Goal: Task Accomplishment & Management: Complete application form

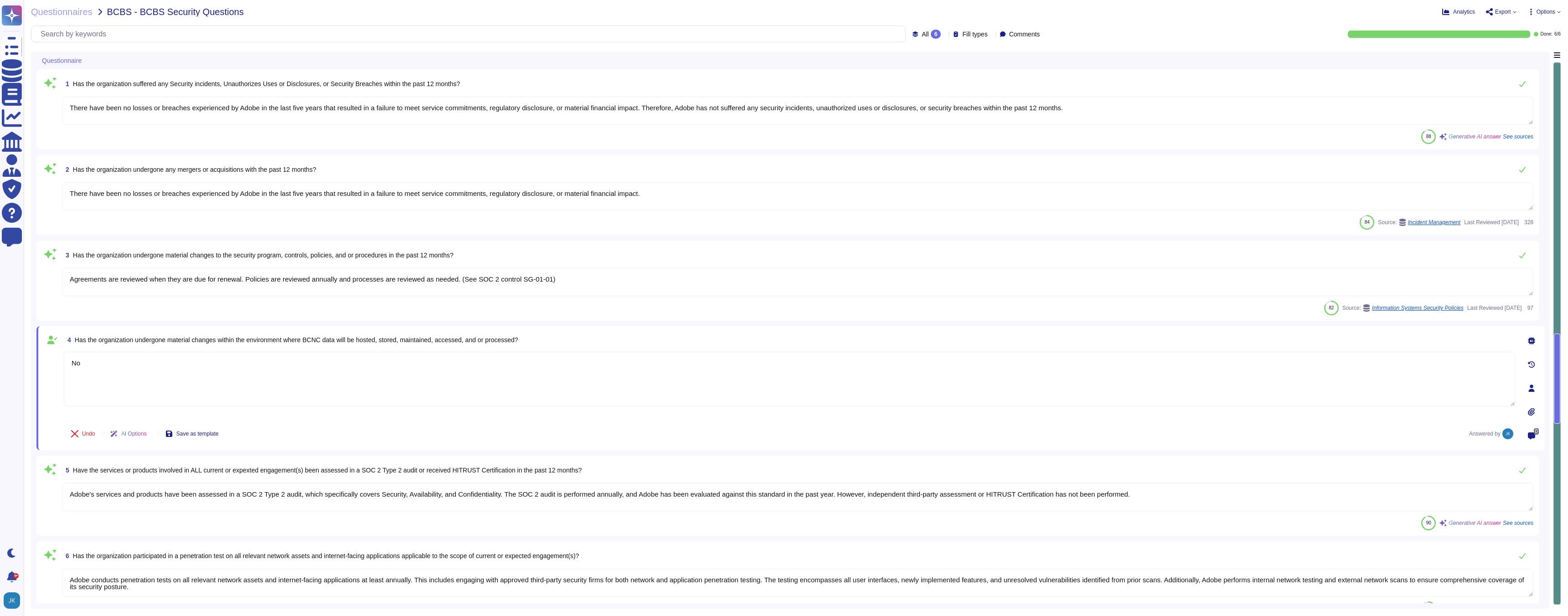
type textarea "There have been no losses or breaches experienced by Adobe in the last five yea…"
type textarea "Agreements are reviewed when they are due for renewal. Policies are reviewed an…"
type textarea "No"
type textarea "Adobe's services and products have been assessed in a SOC 2 Type 2 audit, which…"
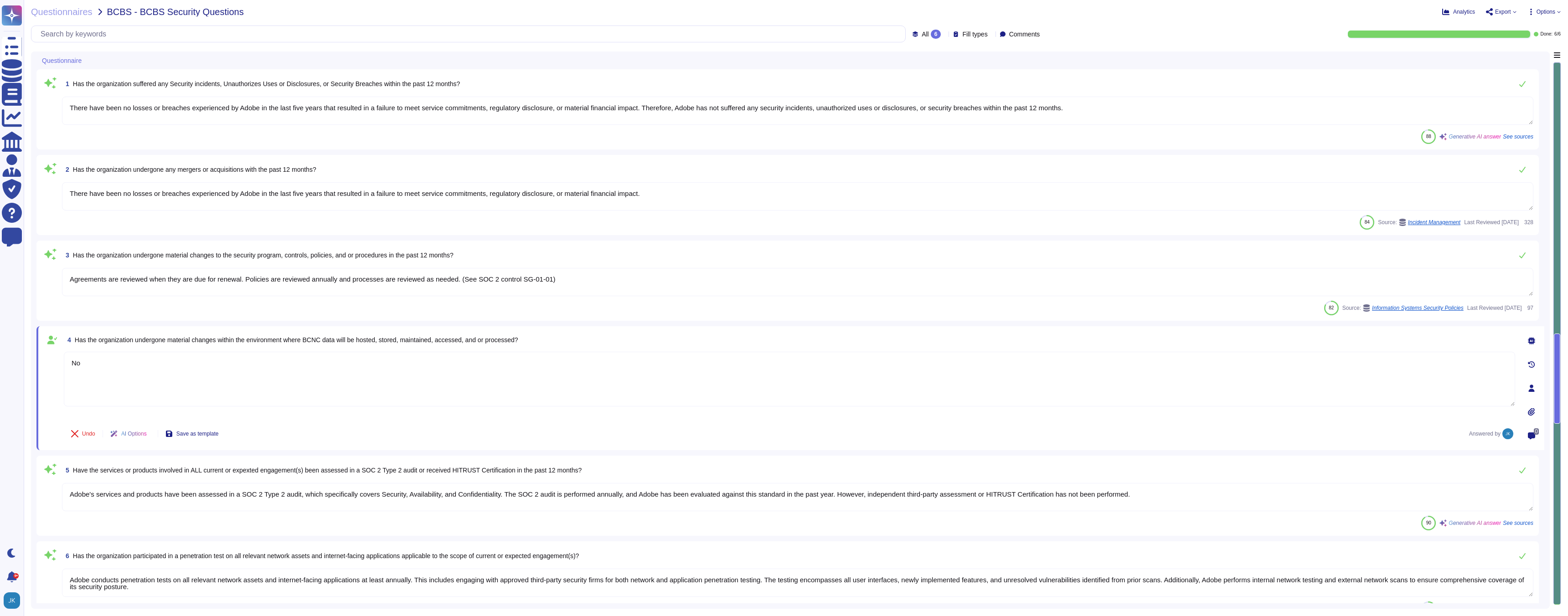
type textarea "Adobe conducts penetration tests on all relevant network assets and internet-fa…"
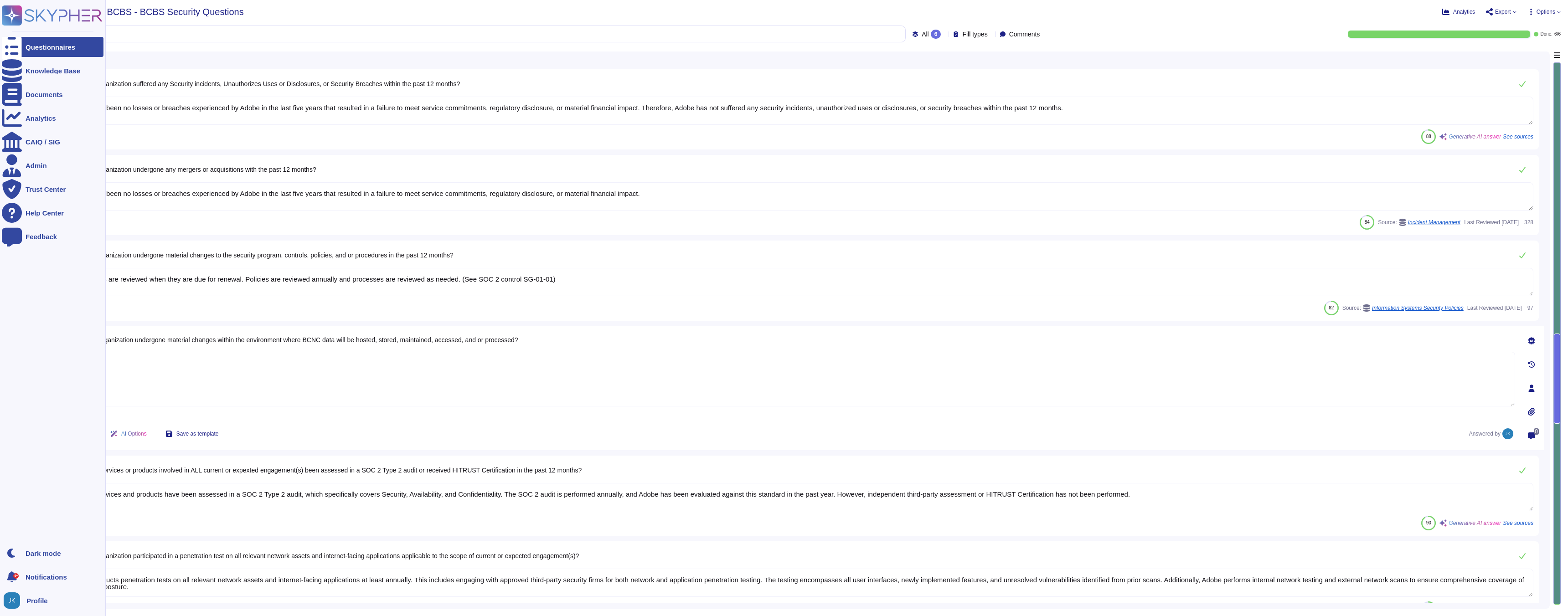
click at [12, 16] on icon at bounding box center [12, 16] width 1 height 1
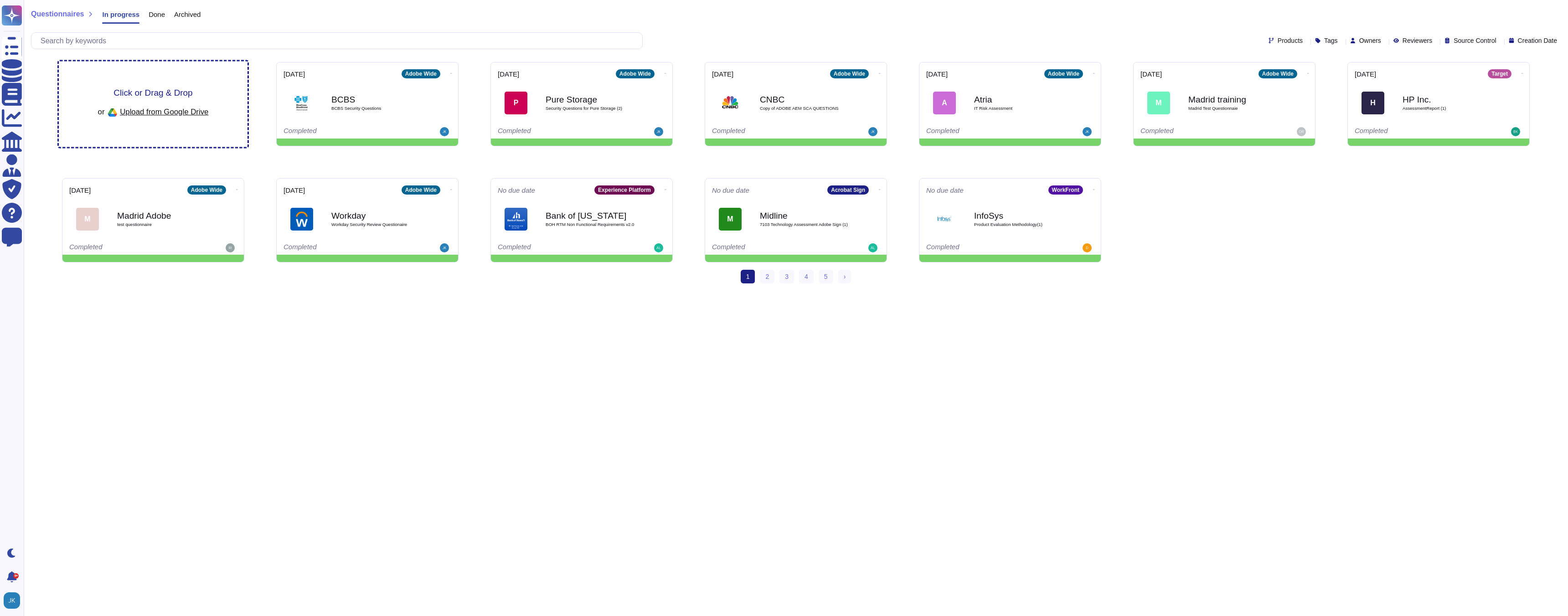
click at [175, 91] on span "Click or Drag & Drop" at bounding box center [152, 93] width 79 height 9
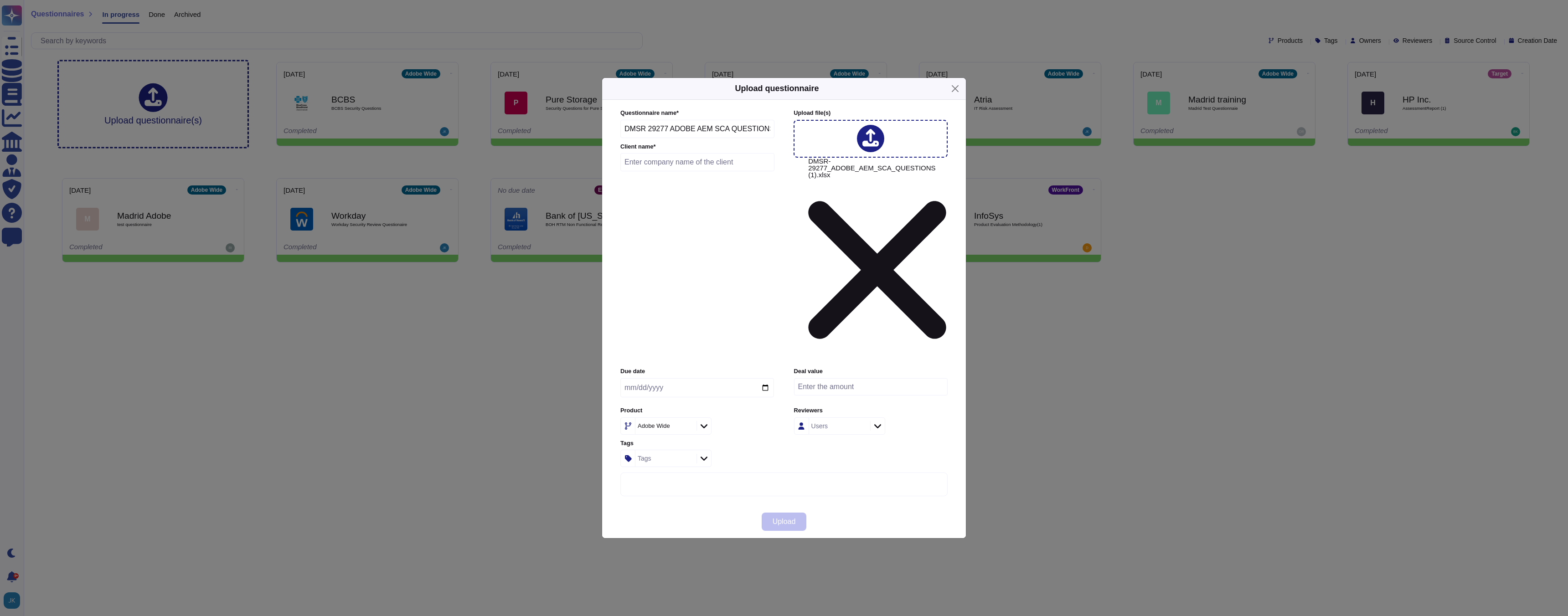
click at [740, 171] on input "text" at bounding box center [697, 162] width 154 height 18
type input "CBS"
click at [766, 379] on input "date" at bounding box center [697, 388] width 154 height 19
type input "[DATE]"
click at [787, 518] on span "Upload" at bounding box center [784, 522] width 23 height 8
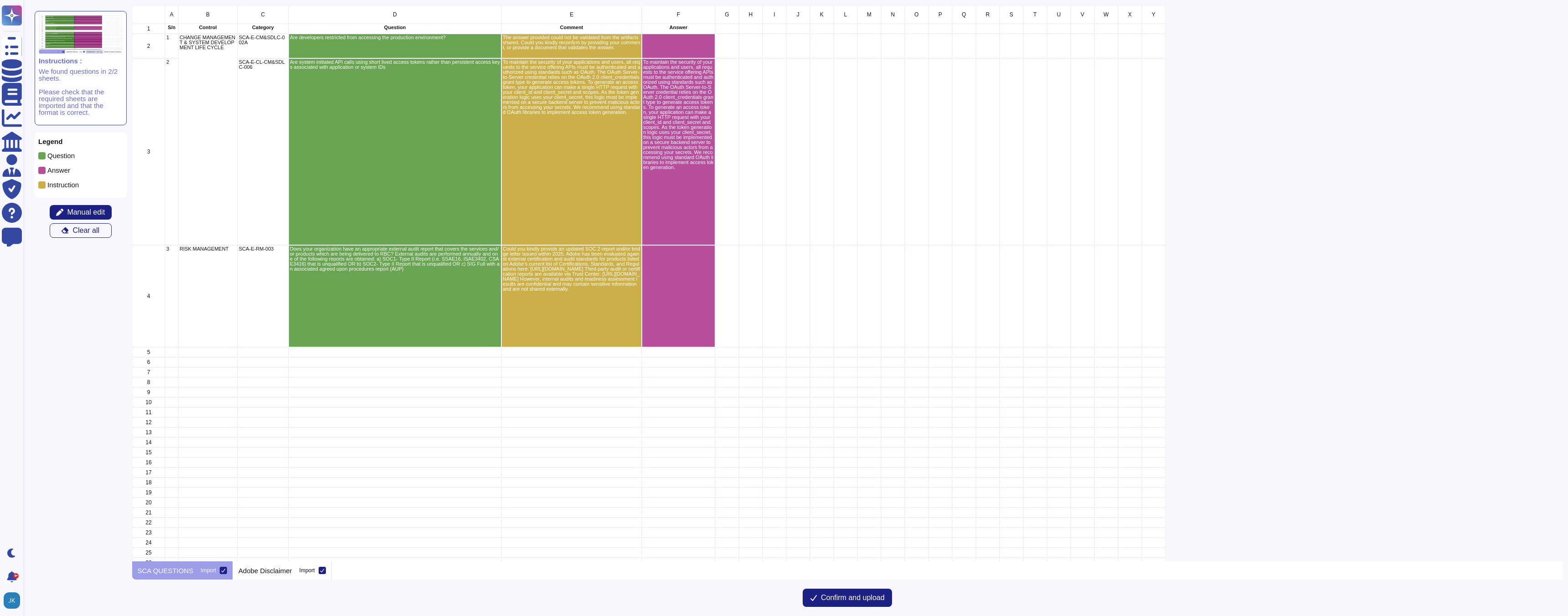
scroll to position [556, 1431]
click at [840, 599] on span "Confirm and upload" at bounding box center [852, 598] width 64 height 8
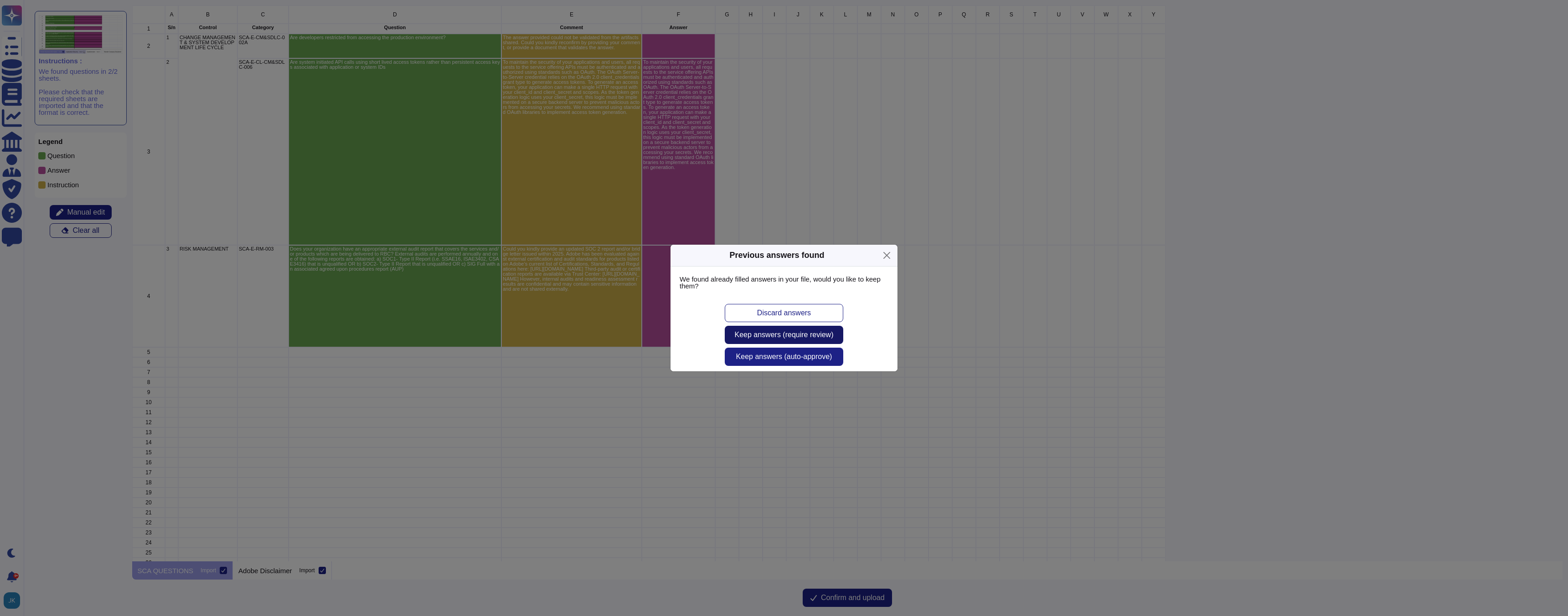
click at [784, 336] on span "Keep answers (require review)" at bounding box center [784, 335] width 99 height 8
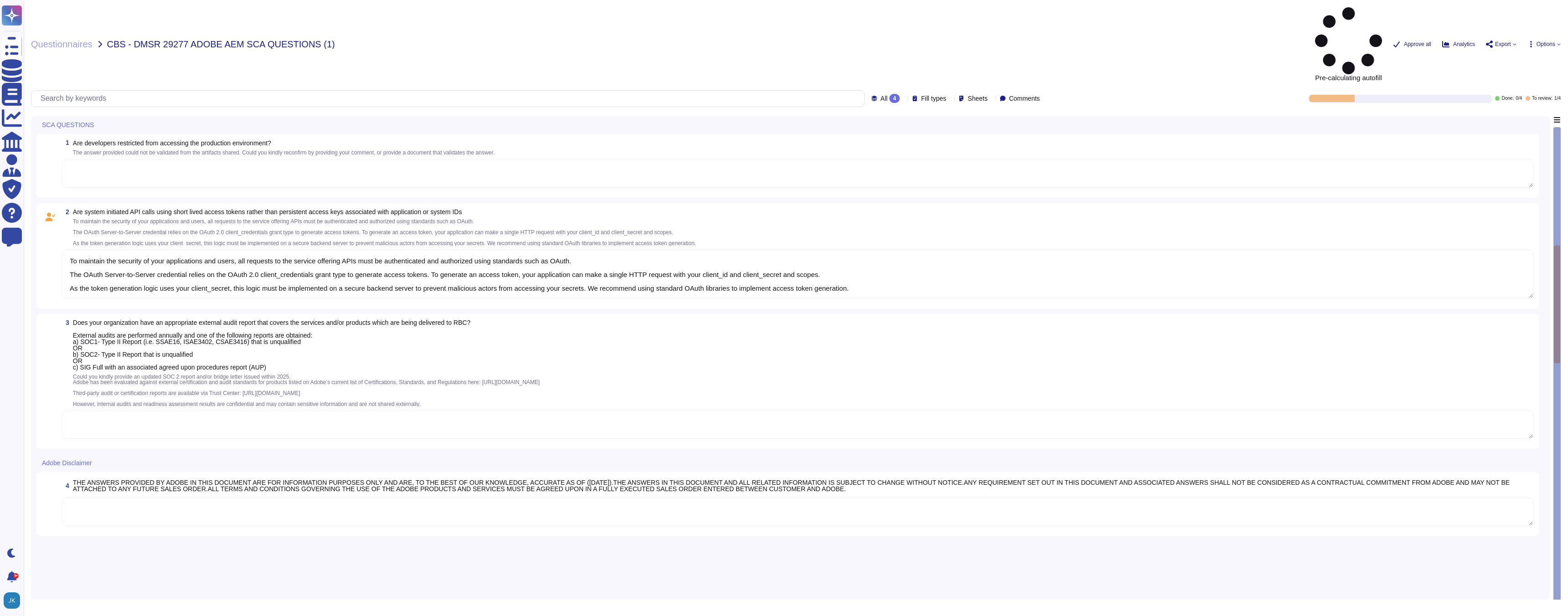
click at [98, 464] on icon at bounding box center [98, 464] width 0 height 0
click at [126, 431] on span "Skip this section" at bounding box center [132, 431] width 49 height 8
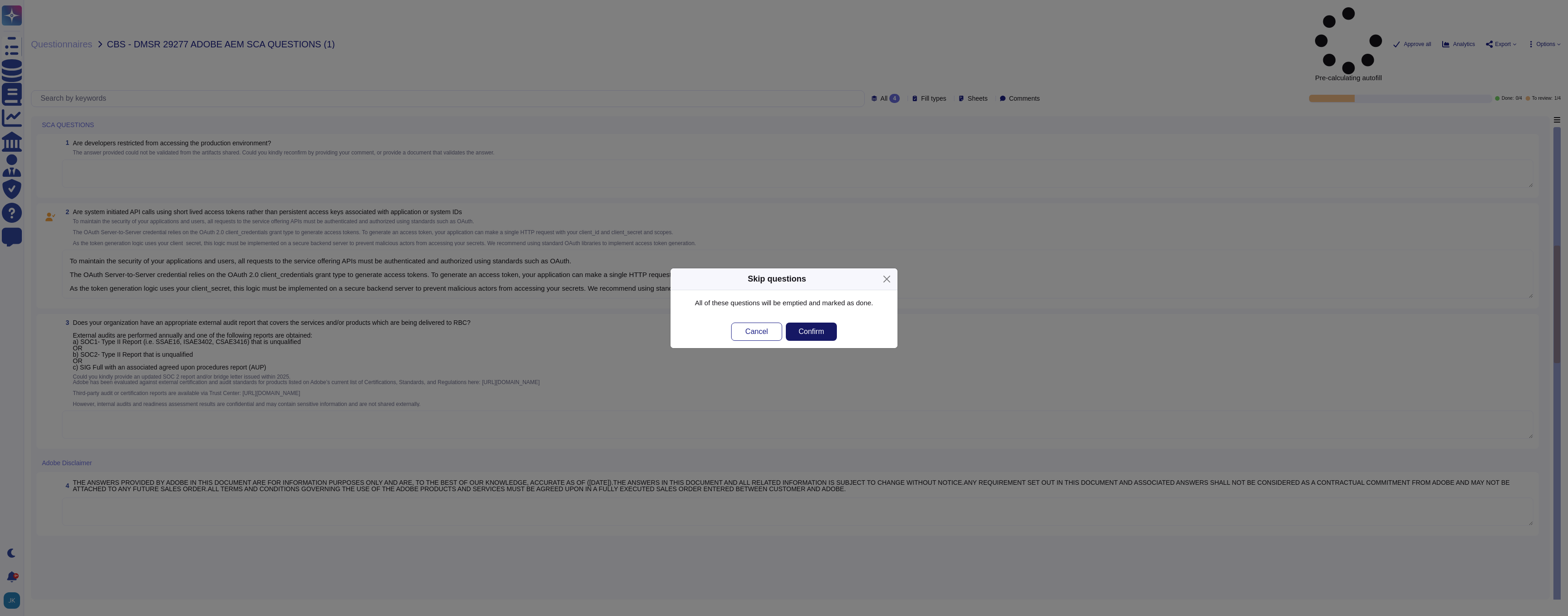
click at [824, 333] on span "Confirm" at bounding box center [811, 332] width 26 height 8
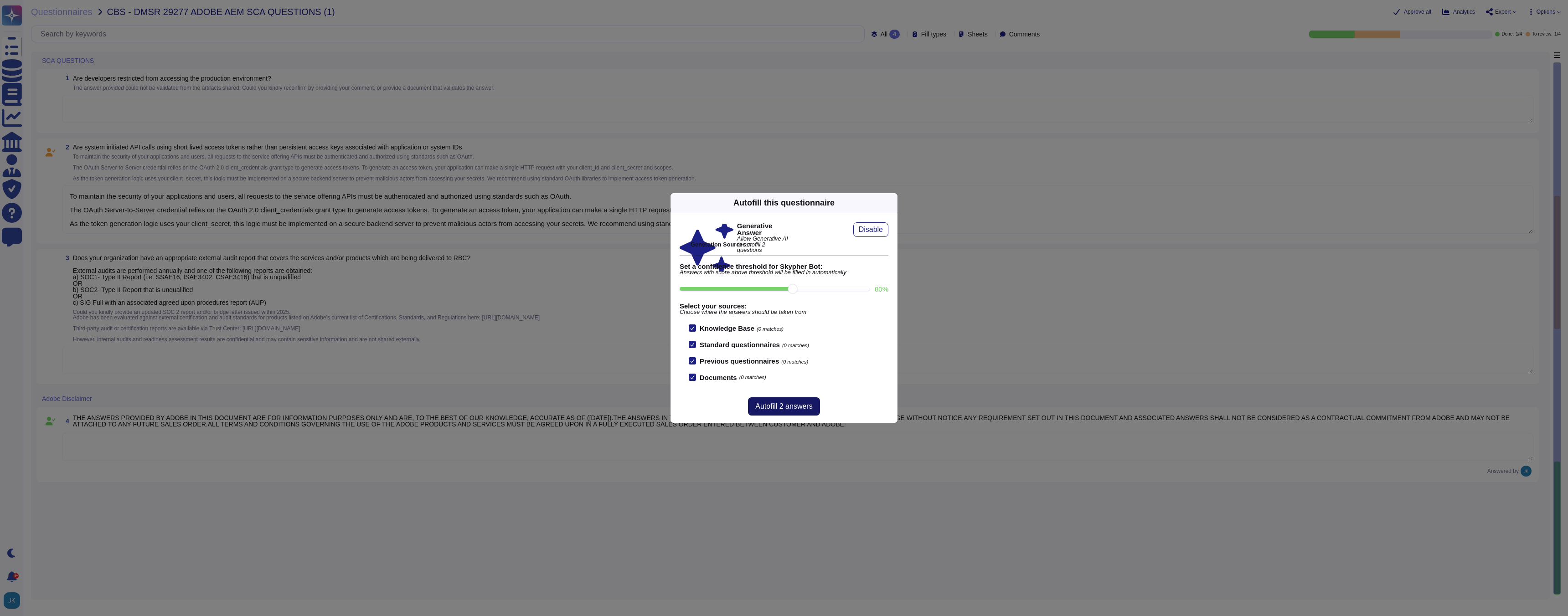
click at [786, 403] on span "Autofill 2 answers" at bounding box center [784, 407] width 57 height 8
type textarea "To maintain the security of your applications and users, all requests to the se…"
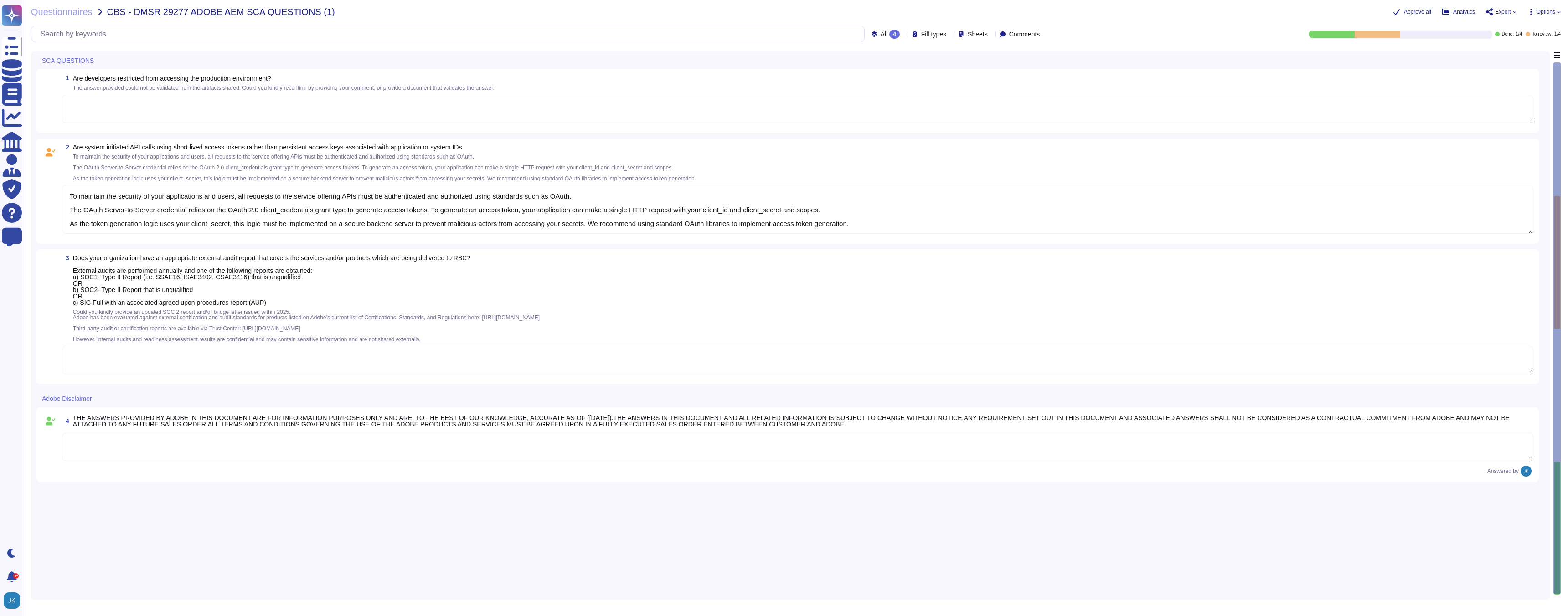
type textarea "Developers are restricted from accessing the production environment. Access is …"
type textarea "To maintain the security of your applications and users, all requests to the se…"
type textarea "Adobe undergoes annual evaluations by an independent auditor against various ce…"
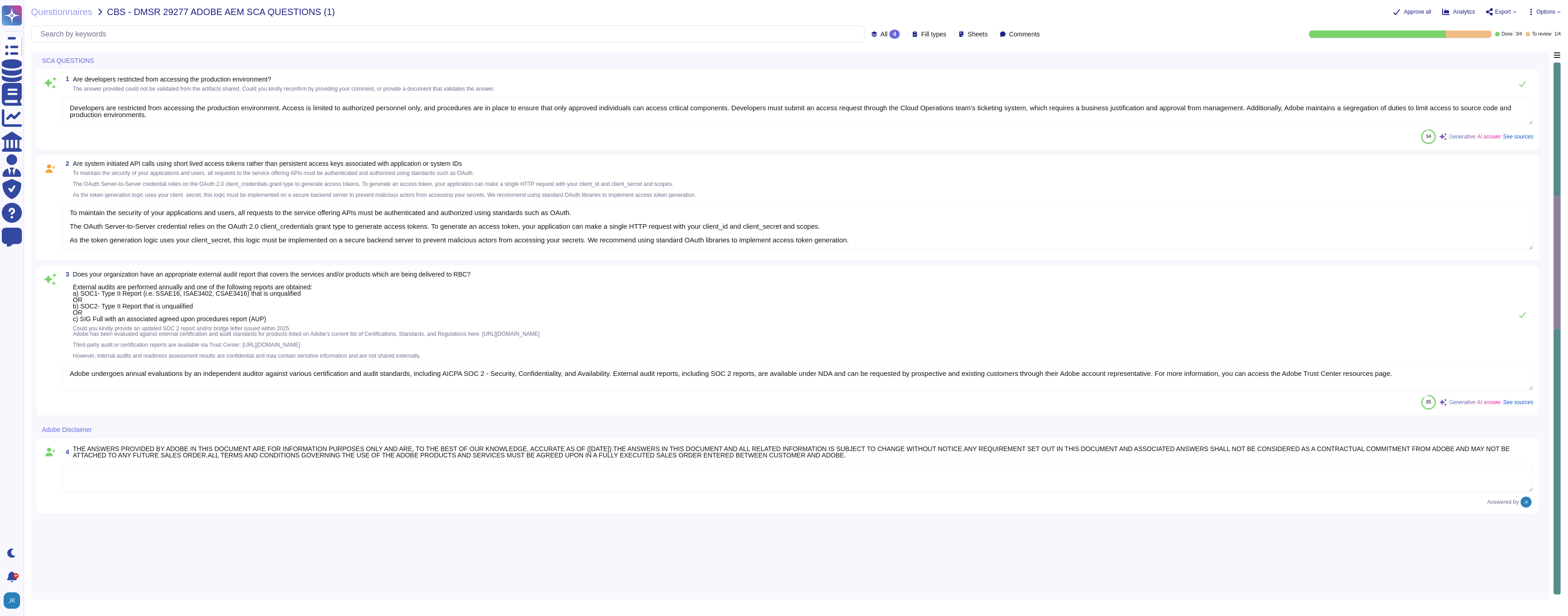
scroll to position [1, 0]
click at [1404, 9] on span "Approve all" at bounding box center [1417, 11] width 27 height 6
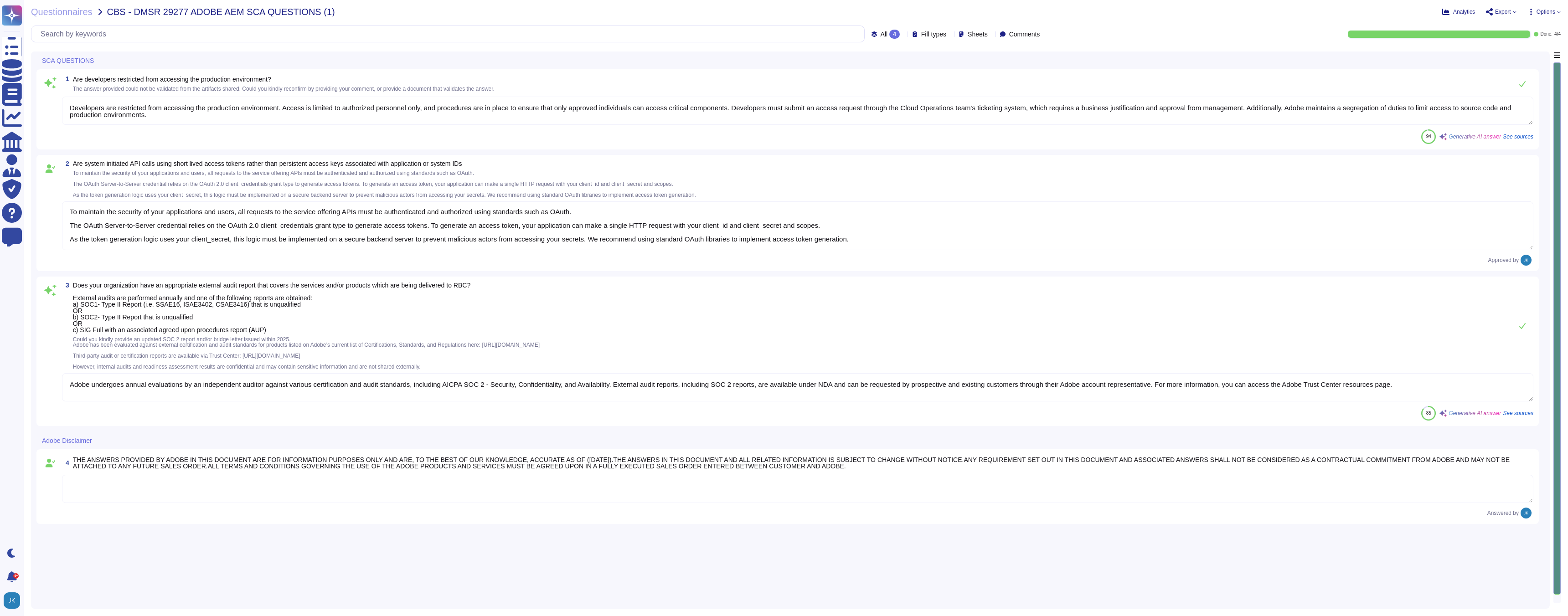
click at [163, 287] on span "Does your organization have an appropriate external audit report that covers th…" at bounding box center [272, 307] width 398 height 52
type textarea "To maintain the security of your applications and users, all requests to the se…"
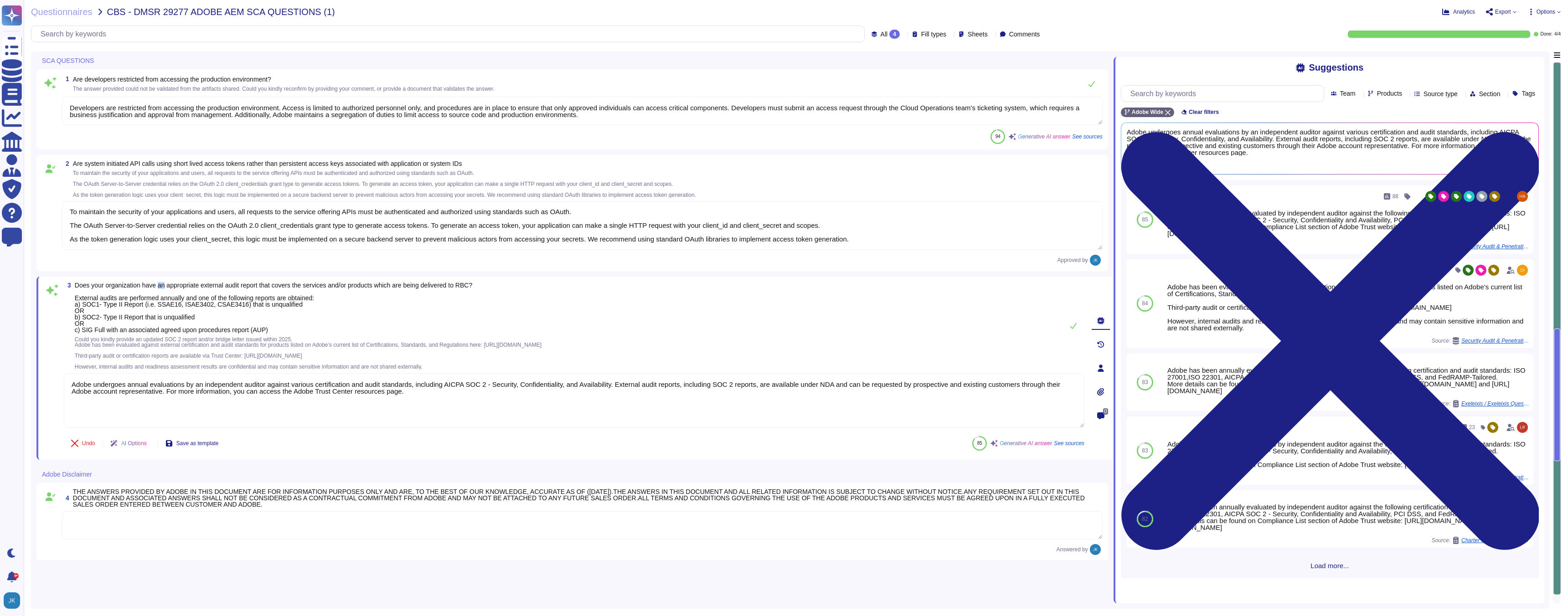
click at [163, 287] on span "Does your organization have an appropriate external audit report that covers th…" at bounding box center [273, 307] width 398 height 52
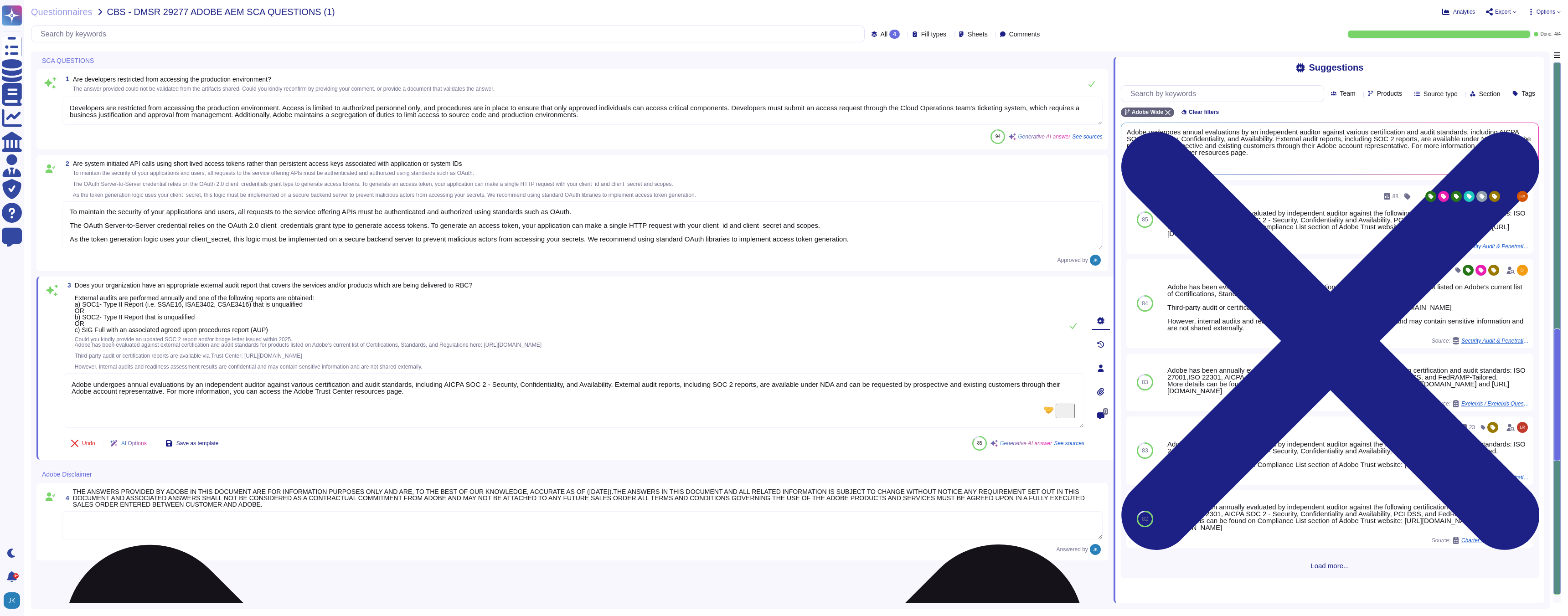
click at [453, 399] on textarea "Adobe undergoes annual evaluations by an independent auditor against various ce…" at bounding box center [574, 401] width 1021 height 55
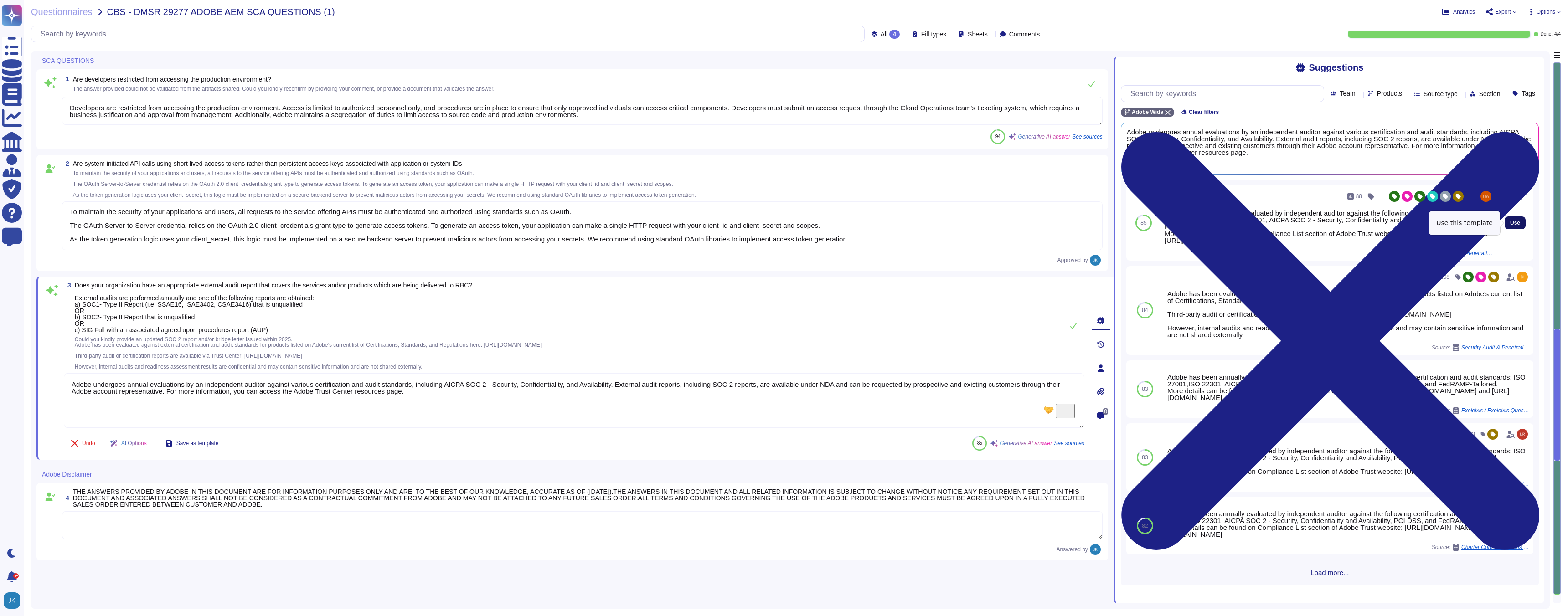
type textarea "Adobe undergoes annual evaluations by an independent auditor against various ce…"
click at [1513, 222] on span "Use" at bounding box center [1515, 223] width 10 height 6
type textarea "To maintain the security of your applications and users, all requests to the se…"
type textarea "Adobe undergoes annual evaluations by an independent auditor against various ce…"
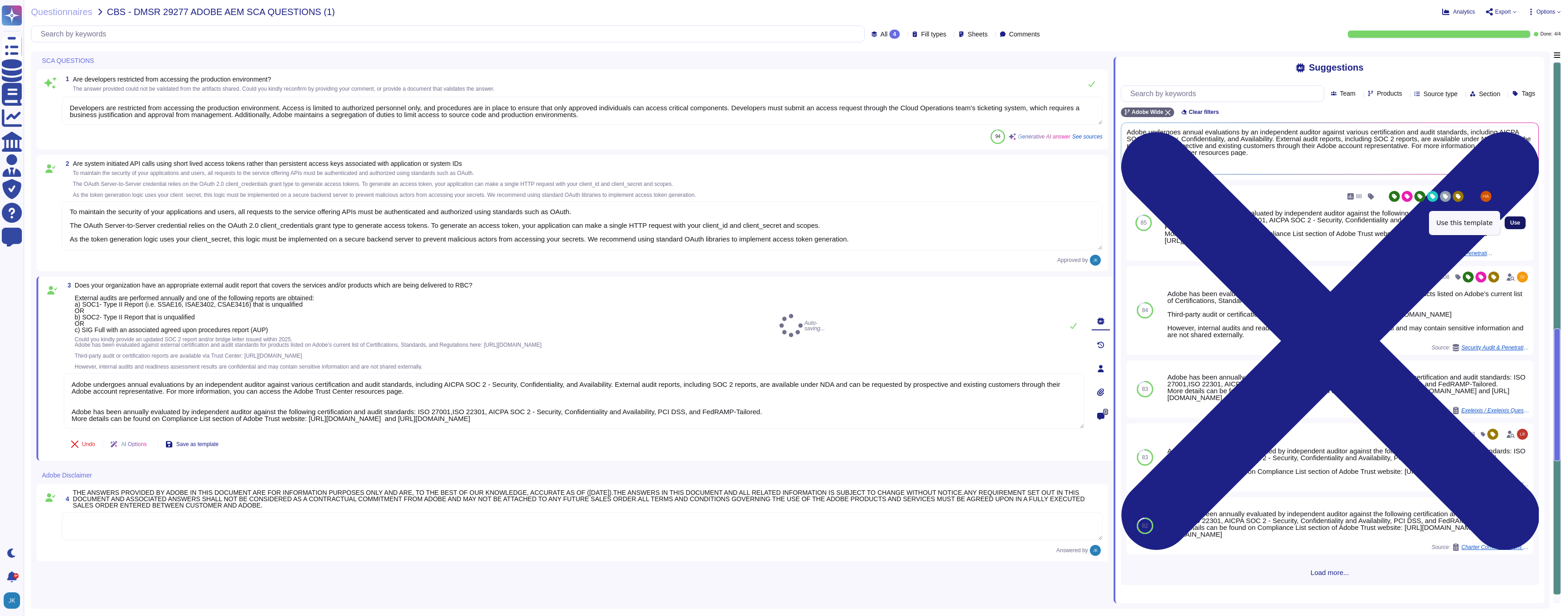
type textarea "To maintain the security of your applications and users, all requests to the se…"
type textarea "Adobe undergoes annual evaluations by an independent auditor against various ce…"
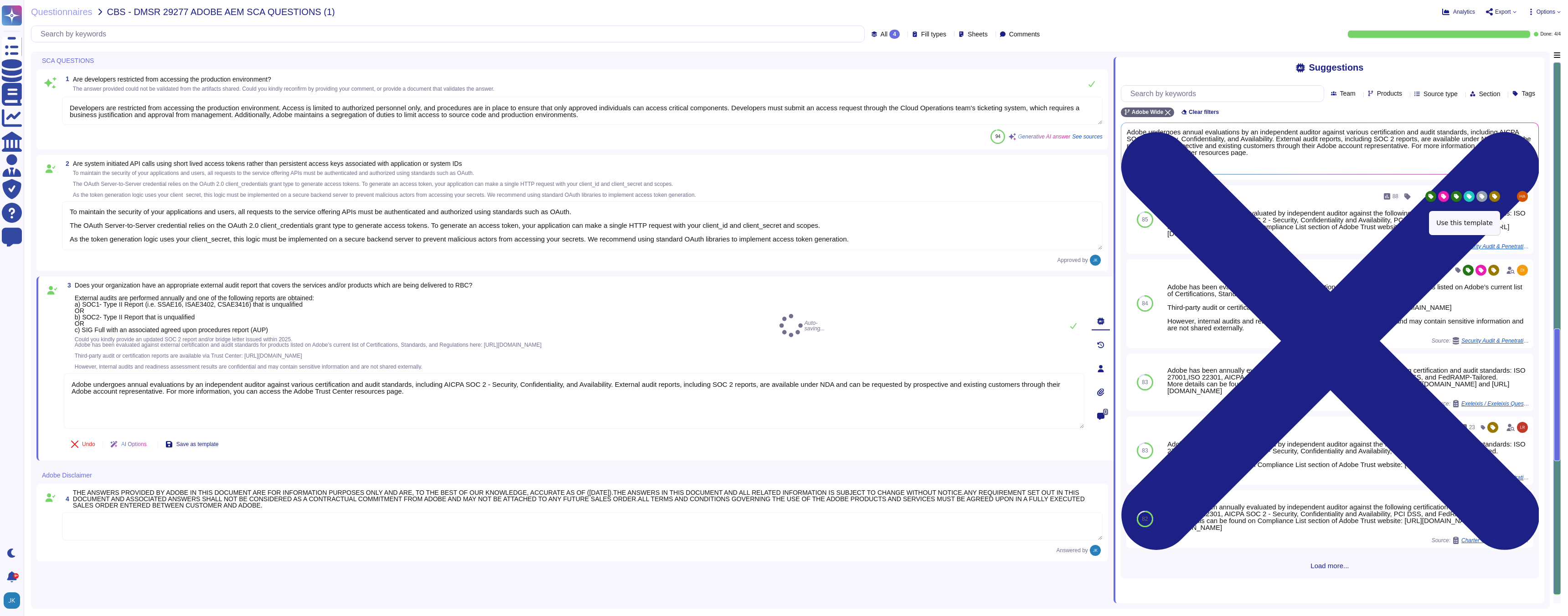
type textarea "To maintain the security of your applications and users, all requests to the se…"
type textarea "Adobe undergoes annual evaluations by an independent auditor against various ce…"
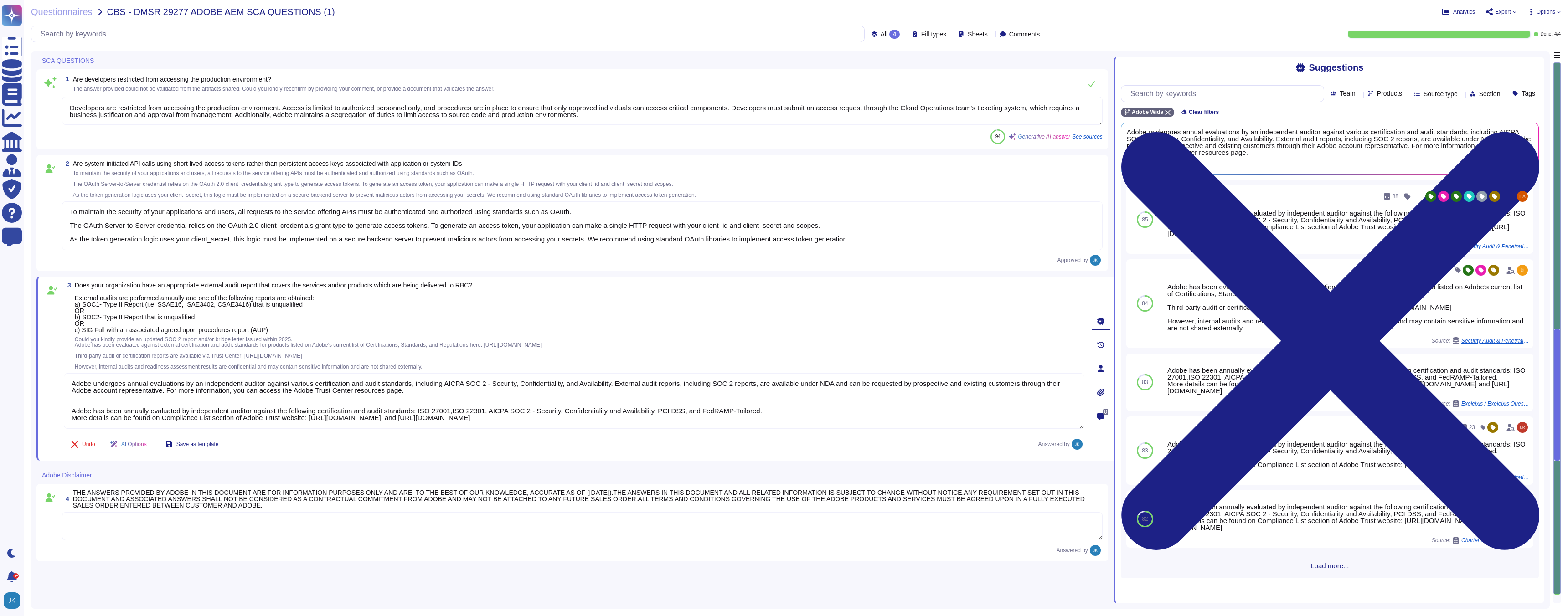
click at [1499, 11] on span "Export" at bounding box center [1502, 11] width 16 height 6
click at [1519, 55] on p "Download" at bounding box center [1535, 68] width 32 height 26
type textarea "To maintain the security of your applications and users, all requests to the se…"
